Goal: Find specific page/section: Find specific page/section

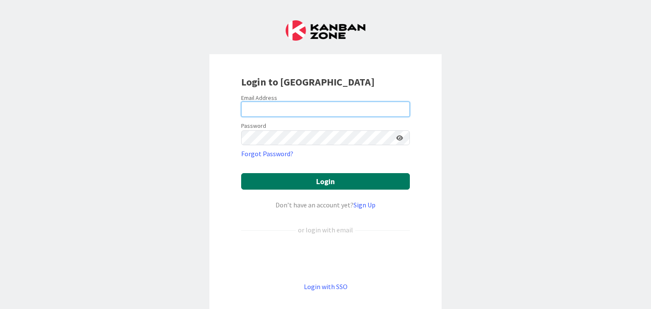
type input "[PERSON_NAME][EMAIL_ADDRESS][DOMAIN_NAME]"
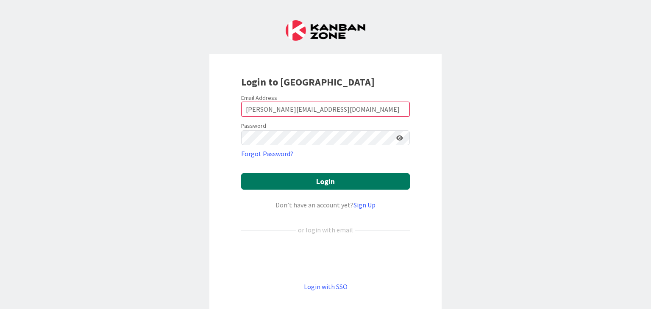
click at [304, 181] on button "Login" at bounding box center [325, 181] width 169 height 17
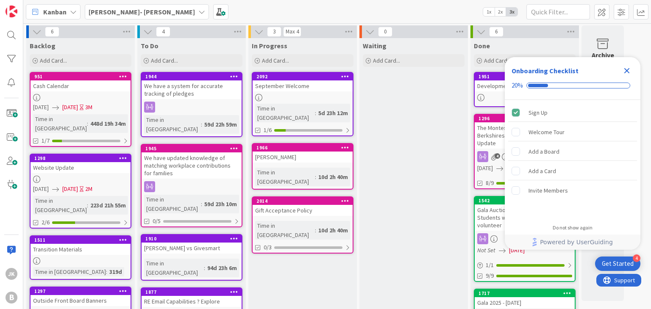
click at [630, 70] on icon "Close Checklist" at bounding box center [627, 71] width 10 height 10
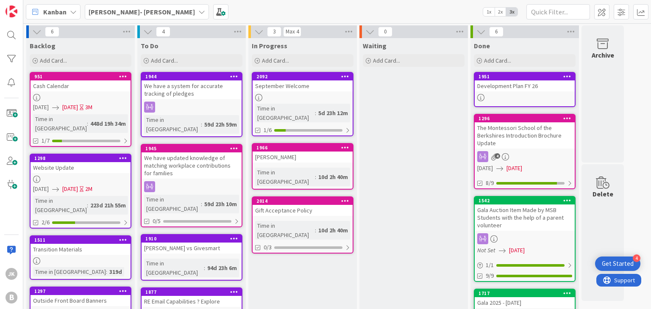
click at [563, 301] on div "Gala 2025 - [DATE]" at bounding box center [525, 303] width 100 height 11
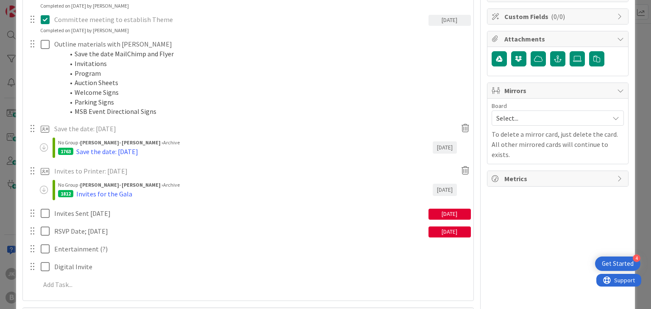
scroll to position [192, 0]
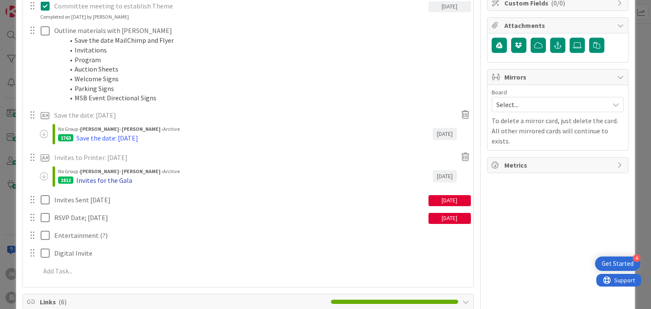
click at [115, 178] on div "Invites for the Gala" at bounding box center [104, 180] width 56 height 10
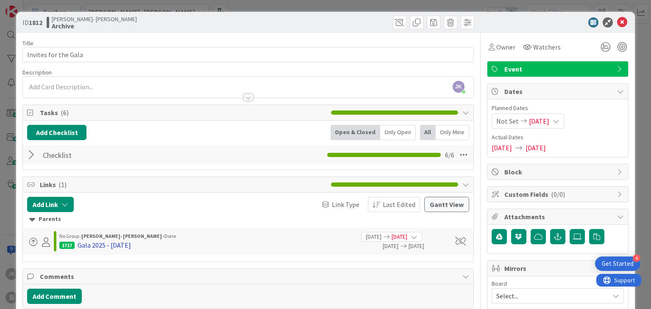
click at [112, 245] on div "Gala 2025 - [DATE]" at bounding box center [104, 245] width 53 height 10
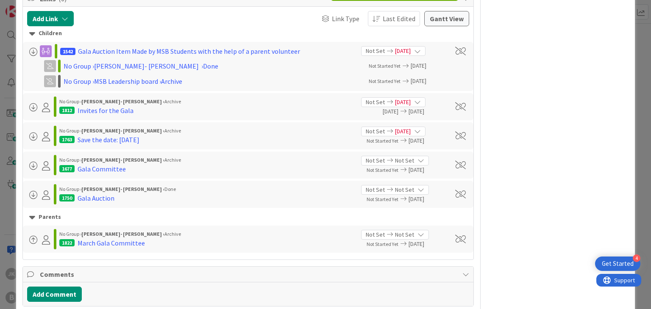
scroll to position [496, 0]
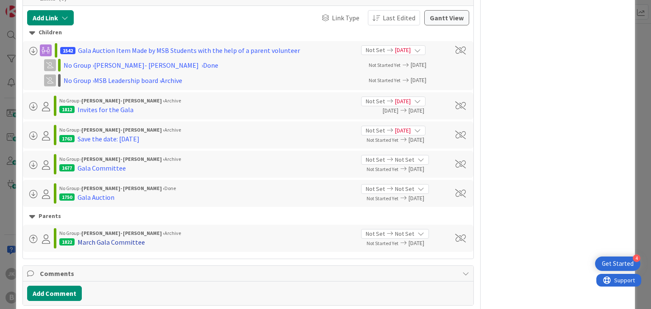
click at [118, 243] on div "March Gala Committee" at bounding box center [111, 242] width 67 height 10
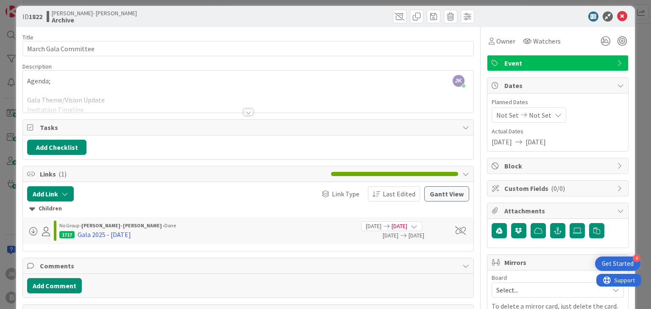
scroll to position [7, 0]
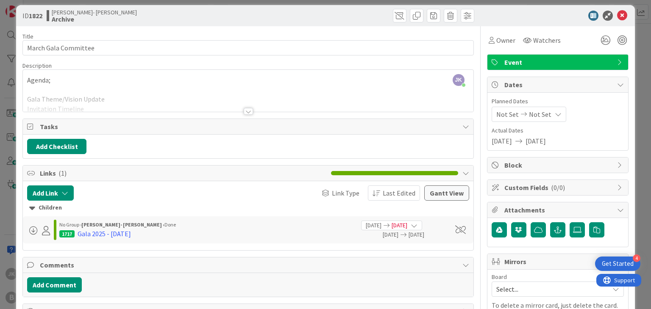
click at [248, 104] on div at bounding box center [248, 101] width 450 height 22
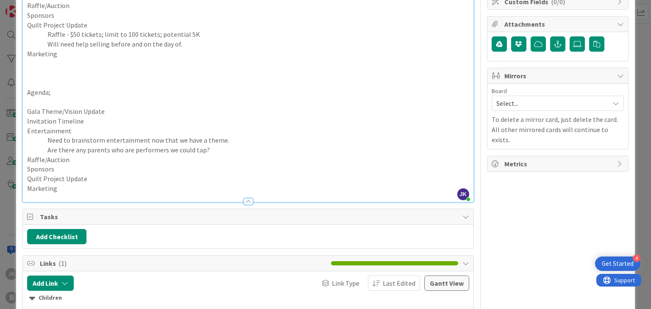
scroll to position [0, 0]
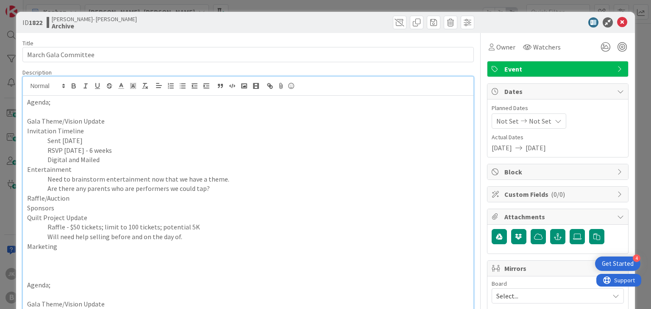
click at [614, 6] on div "ID 1822 [PERSON_NAME]- [PERSON_NAME] Archive Title 20 / 128 March Gala Committe…" at bounding box center [325, 154] width 651 height 309
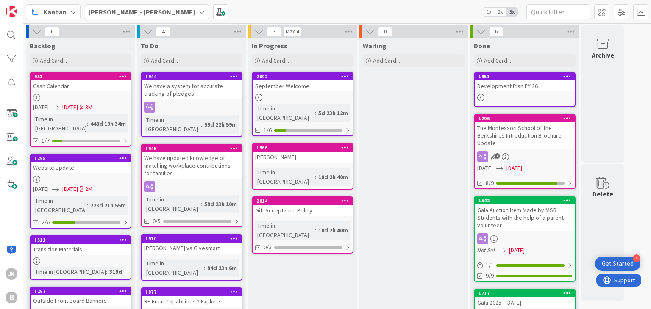
click at [314, 83] on div "September Welcome" at bounding box center [303, 86] width 100 height 11
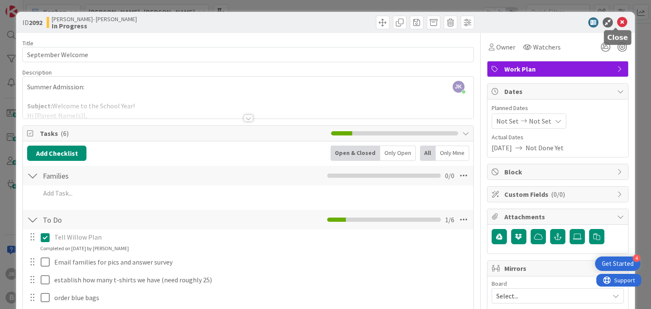
click at [617, 25] on icon at bounding box center [622, 22] width 10 height 10
